Goal: Information Seeking & Learning: Learn about a topic

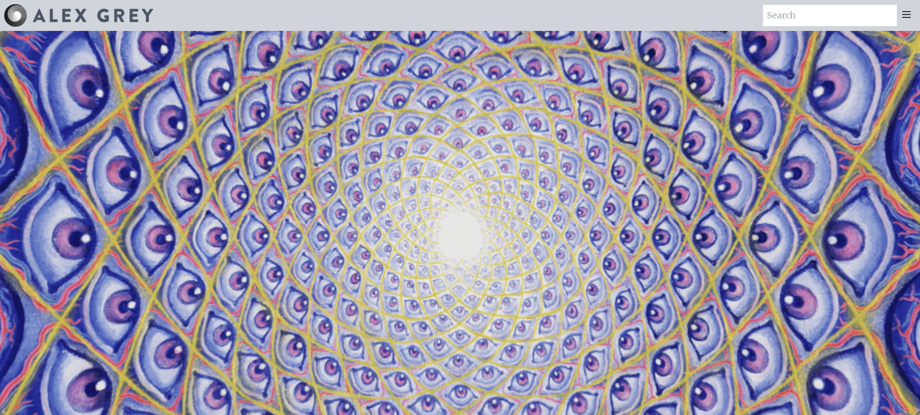
click at [905, 14] on icon at bounding box center [907, 15] width 8 height 6
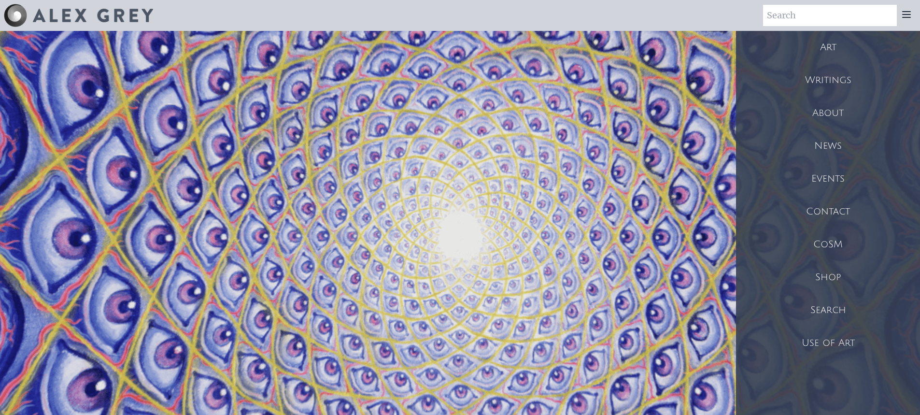
click at [833, 73] on div "Writings" at bounding box center [828, 80] width 184 height 33
click at [833, 110] on div "About" at bounding box center [828, 113] width 184 height 33
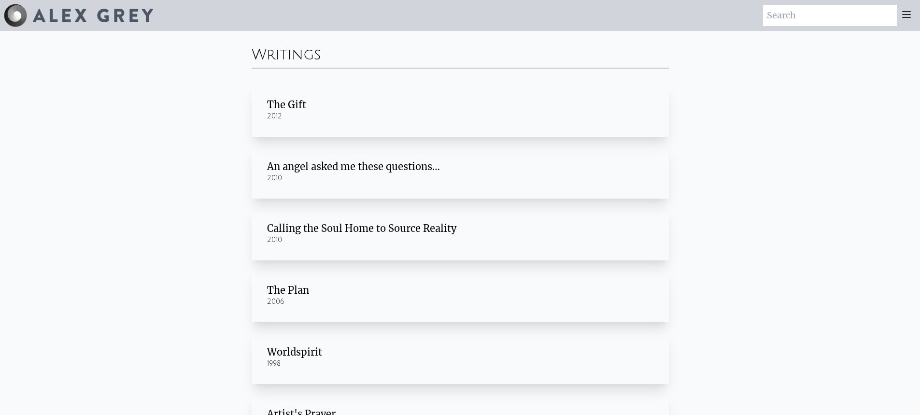
click at [294, 103] on div "The Gift" at bounding box center [460, 105] width 387 height 14
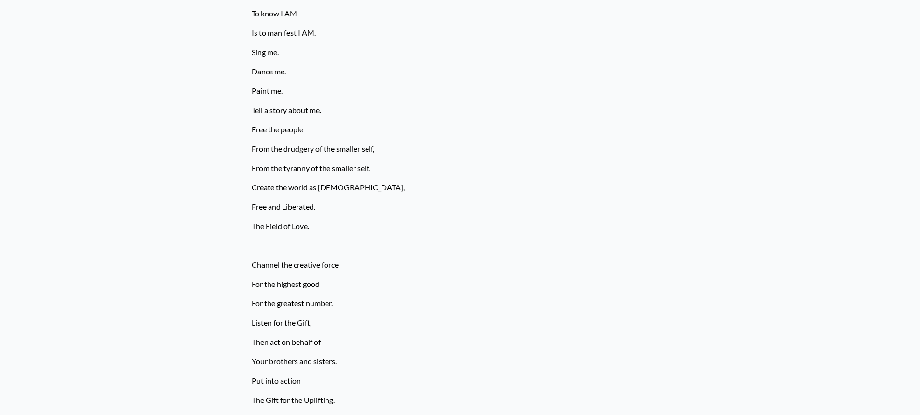
scroll to position [3649, 0]
